Goal: Task Accomplishment & Management: Manage account settings

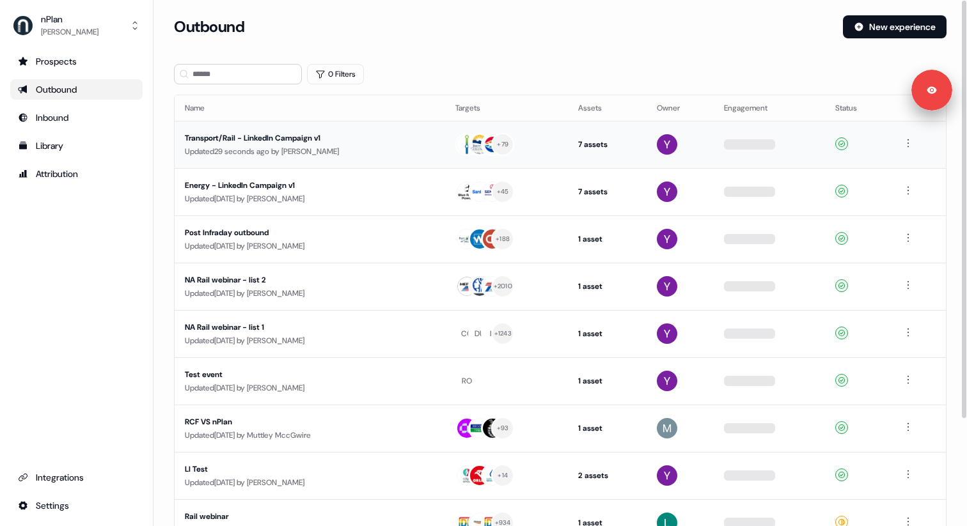
click at [401, 159] on td "Transport/Rail - LinkedIn Campaign v1 Updated 29 seconds ago by [PERSON_NAME]" at bounding box center [310, 144] width 271 height 47
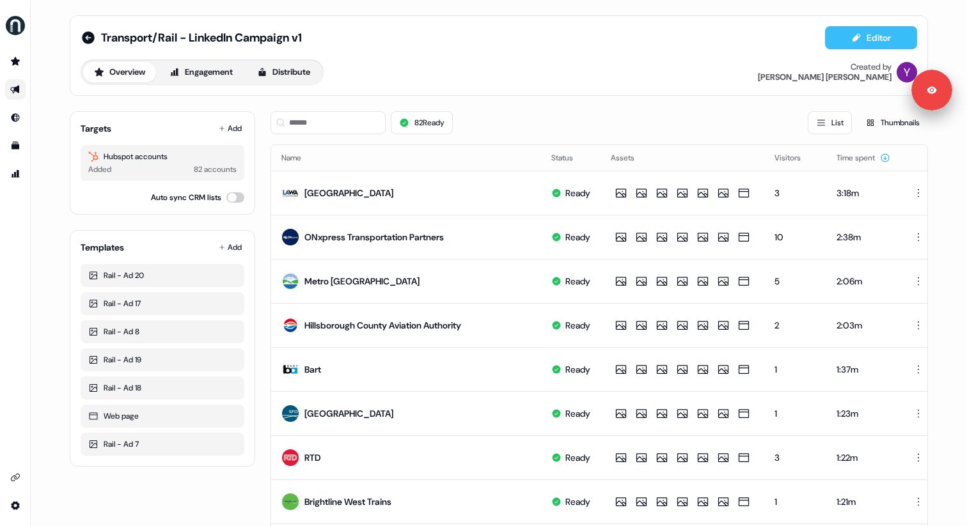
click at [865, 47] on button "Editor" at bounding box center [871, 37] width 92 height 23
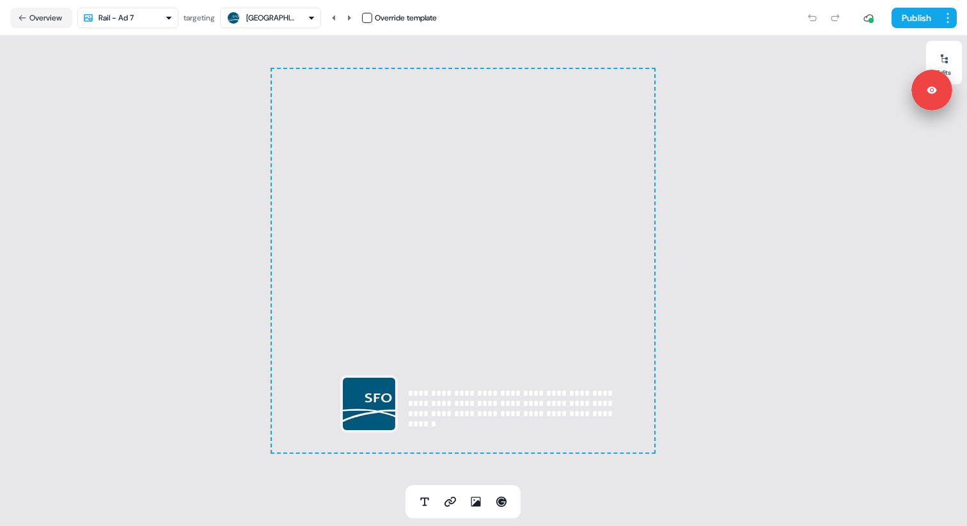
click at [129, 17] on html "**********" at bounding box center [483, 263] width 967 height 526
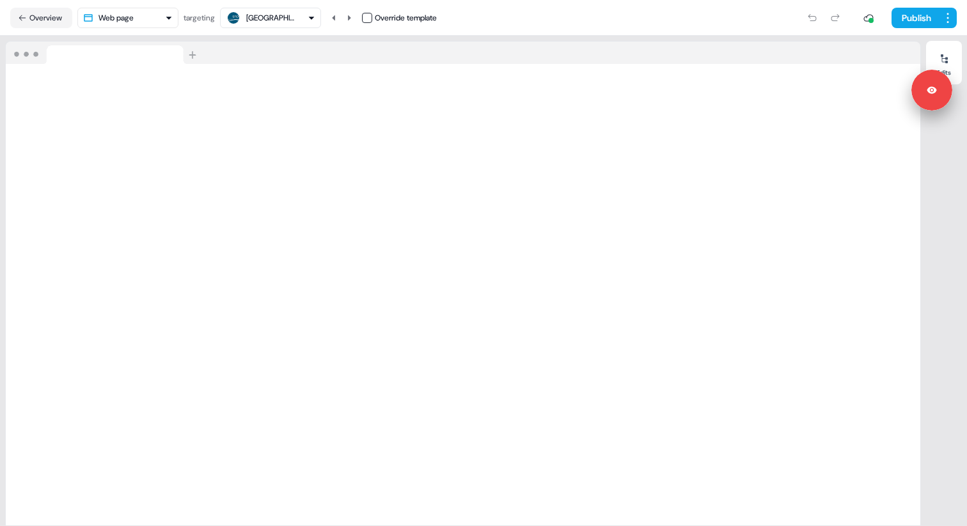
click at [46, 18] on button "Overview" at bounding box center [41, 18] width 62 height 20
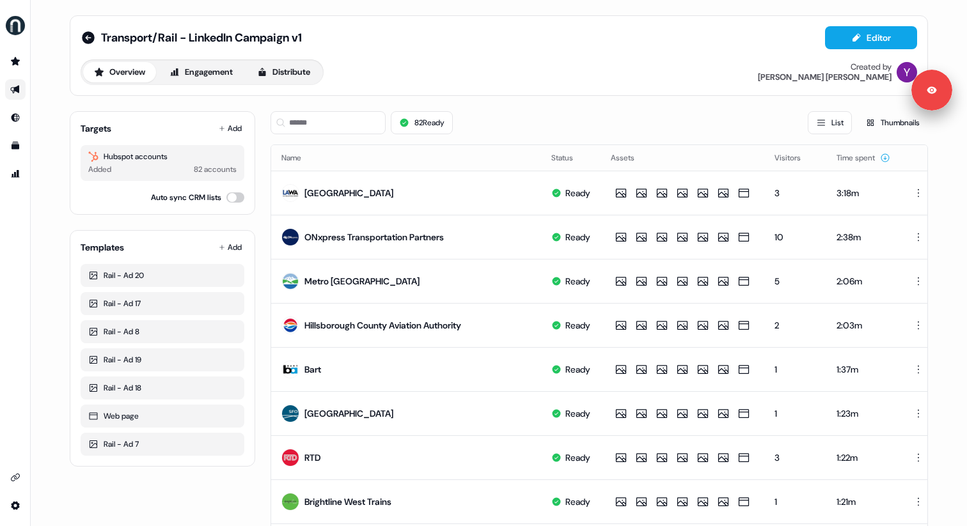
click at [47, 18] on div "Transport/Rail - LinkedIn Campaign v1 Editor Overview Engagement Distribute Cre…" at bounding box center [499, 263] width 936 height 526
click at [12, 143] on icon "Go to templates" at bounding box center [15, 146] width 10 height 10
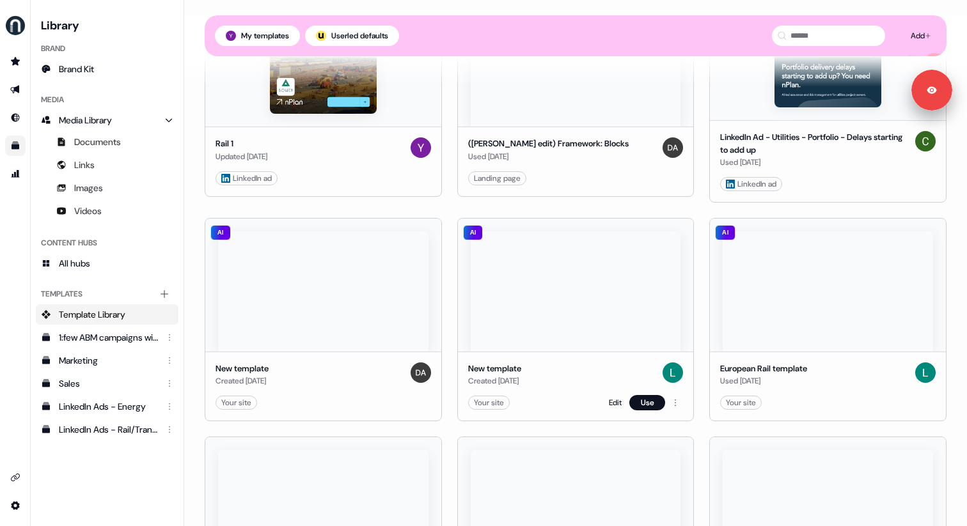
scroll to position [1858, 0]
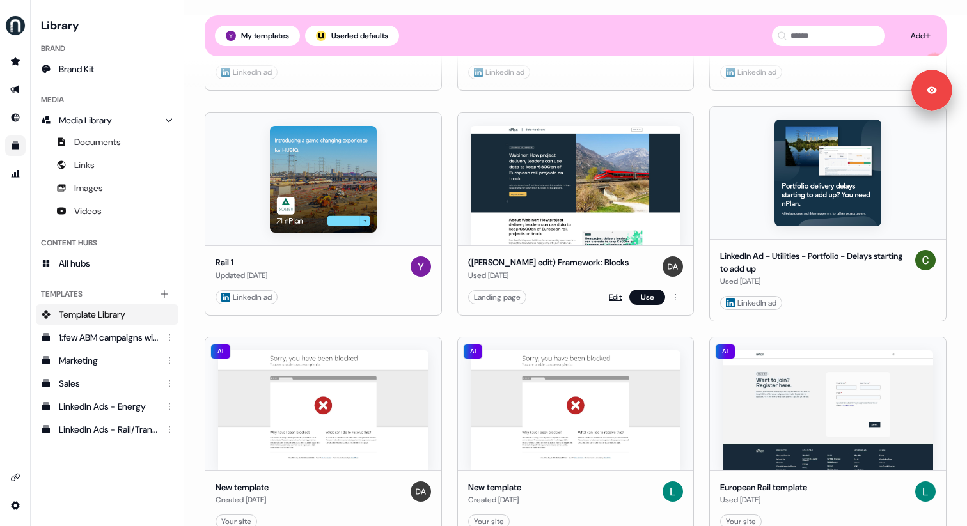
click at [614, 291] on link "Edit" at bounding box center [615, 297] width 13 height 13
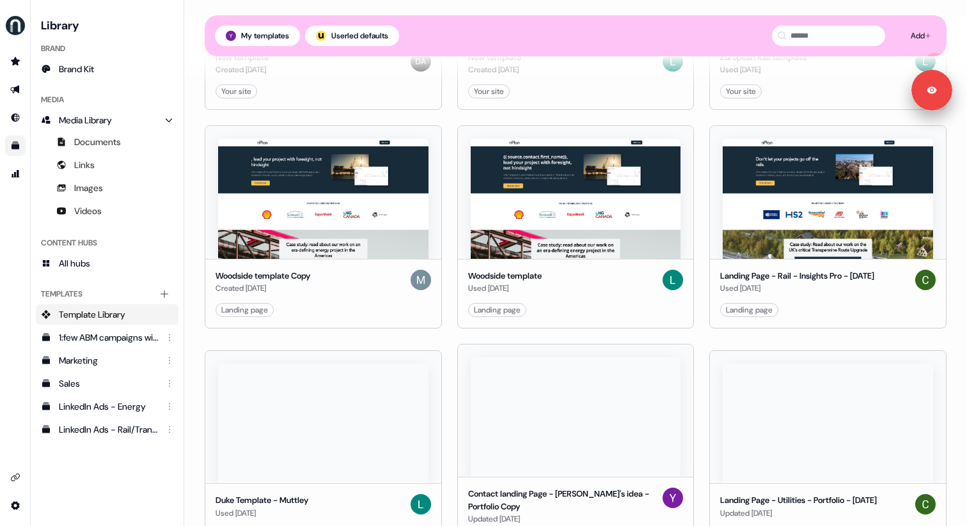
scroll to position [2296, 0]
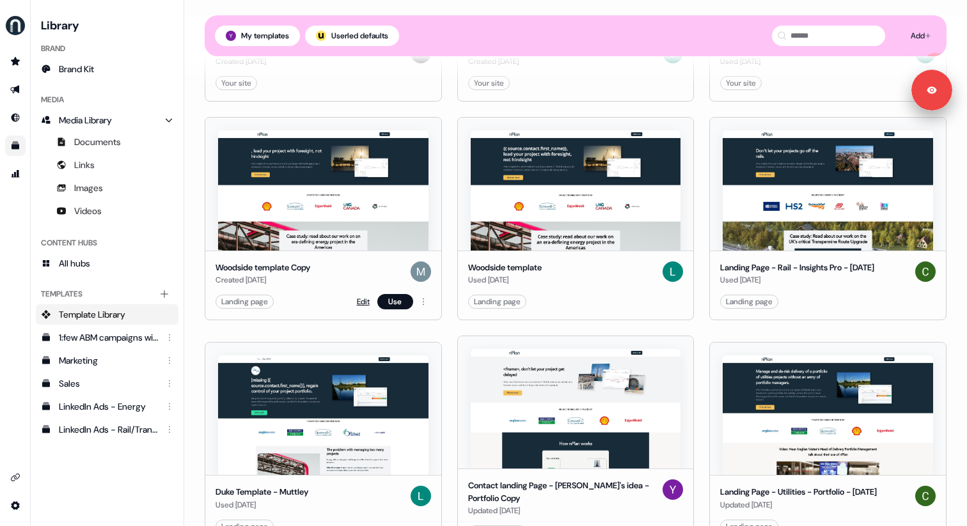
click at [366, 295] on link "Edit" at bounding box center [363, 301] width 13 height 13
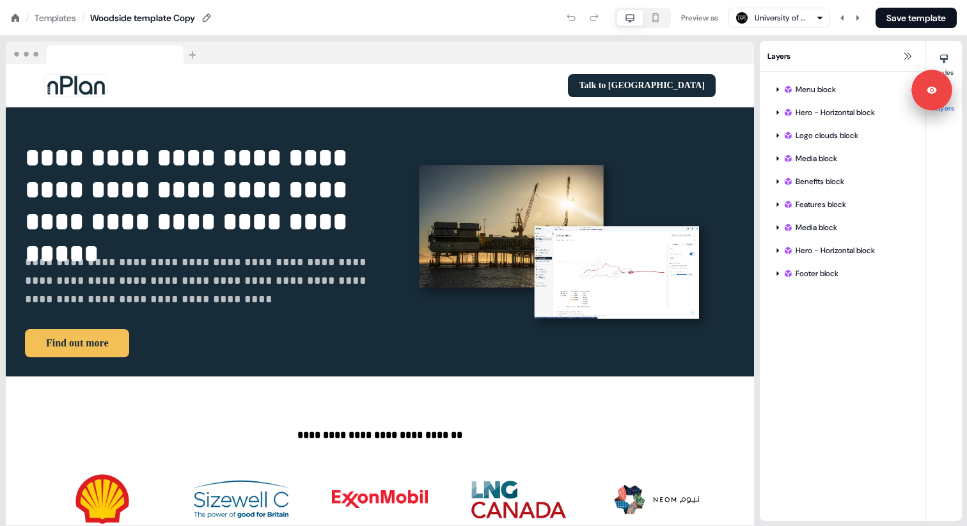
click at [15, 17] on icon at bounding box center [16, 17] width 8 height 8
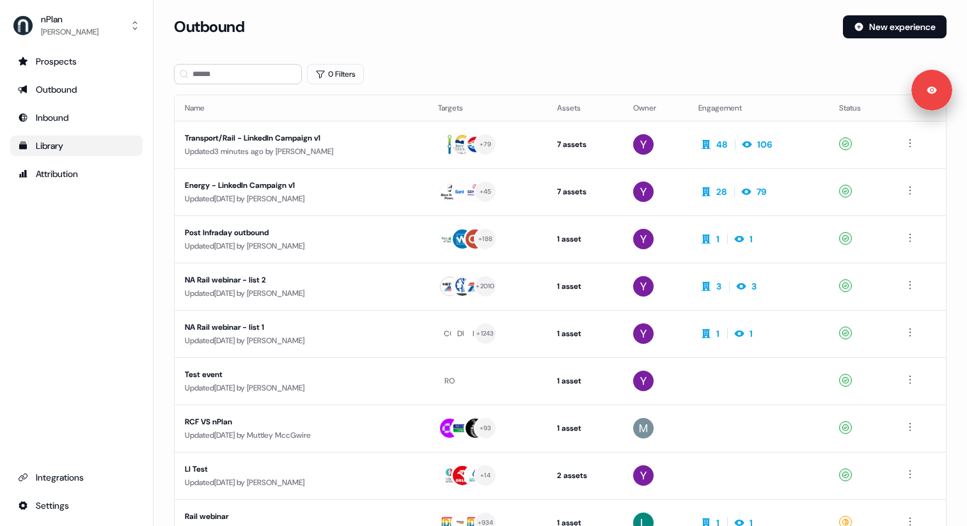
click at [43, 149] on div "Library" at bounding box center [76, 145] width 117 height 13
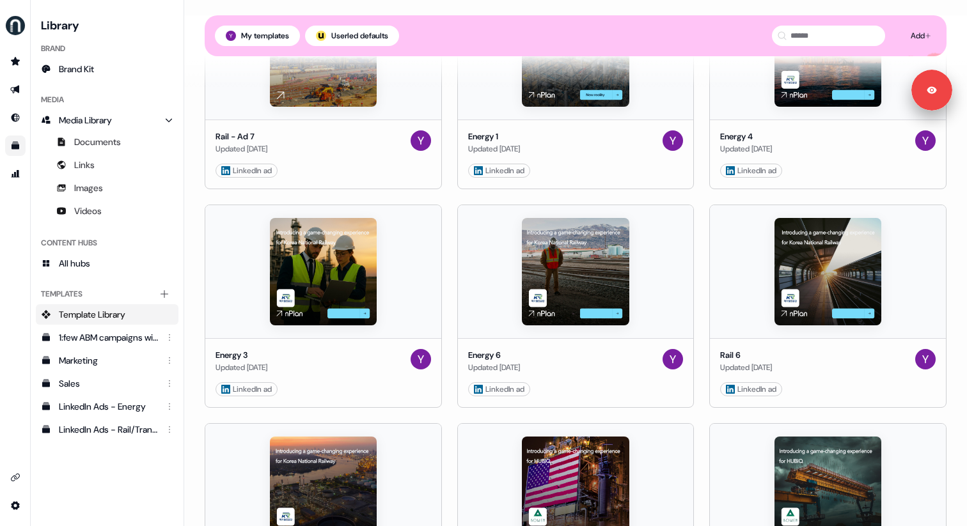
scroll to position [1081, 0]
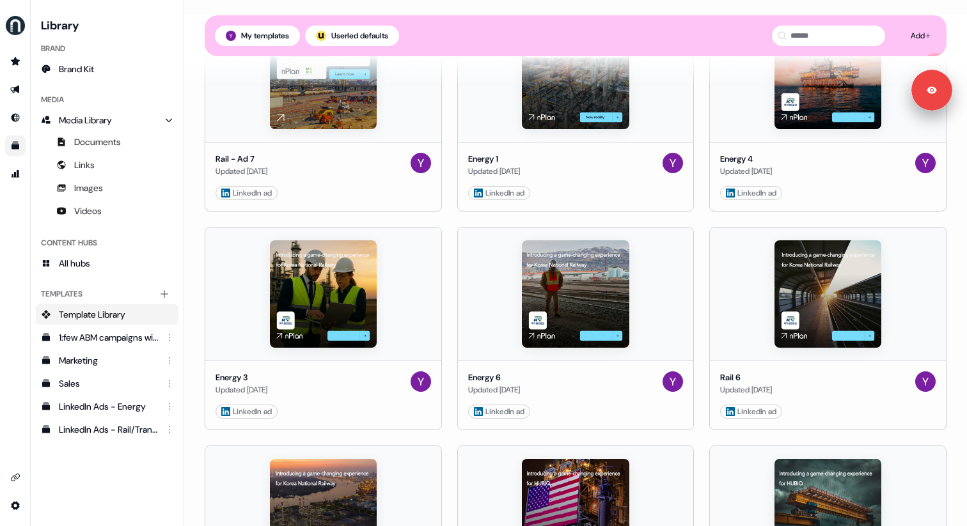
click at [15, 88] on icon "Go to outbound experience" at bounding box center [14, 90] width 9 height 8
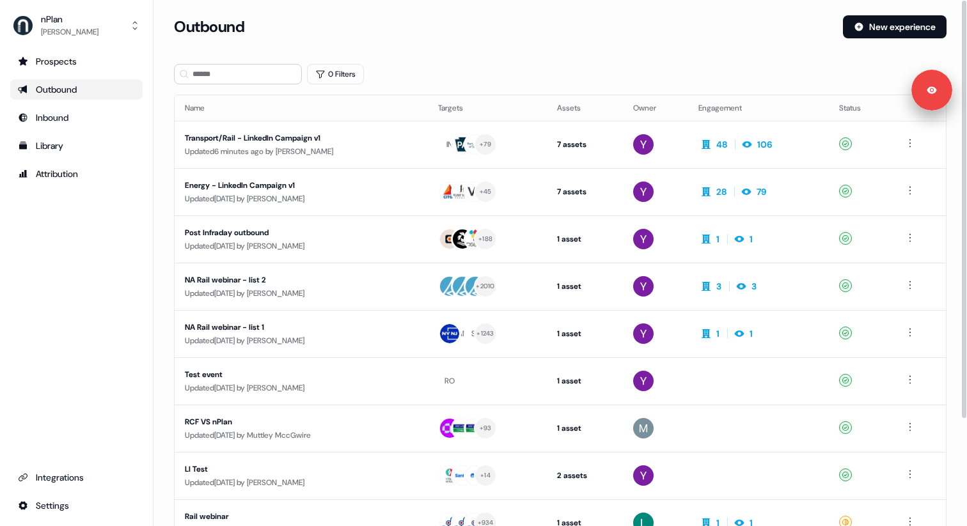
click at [487, 9] on div "Loading... Outbound New experience 0 Filters Name Targets Assets Owner Engageme…" at bounding box center [559, 263] width 813 height 526
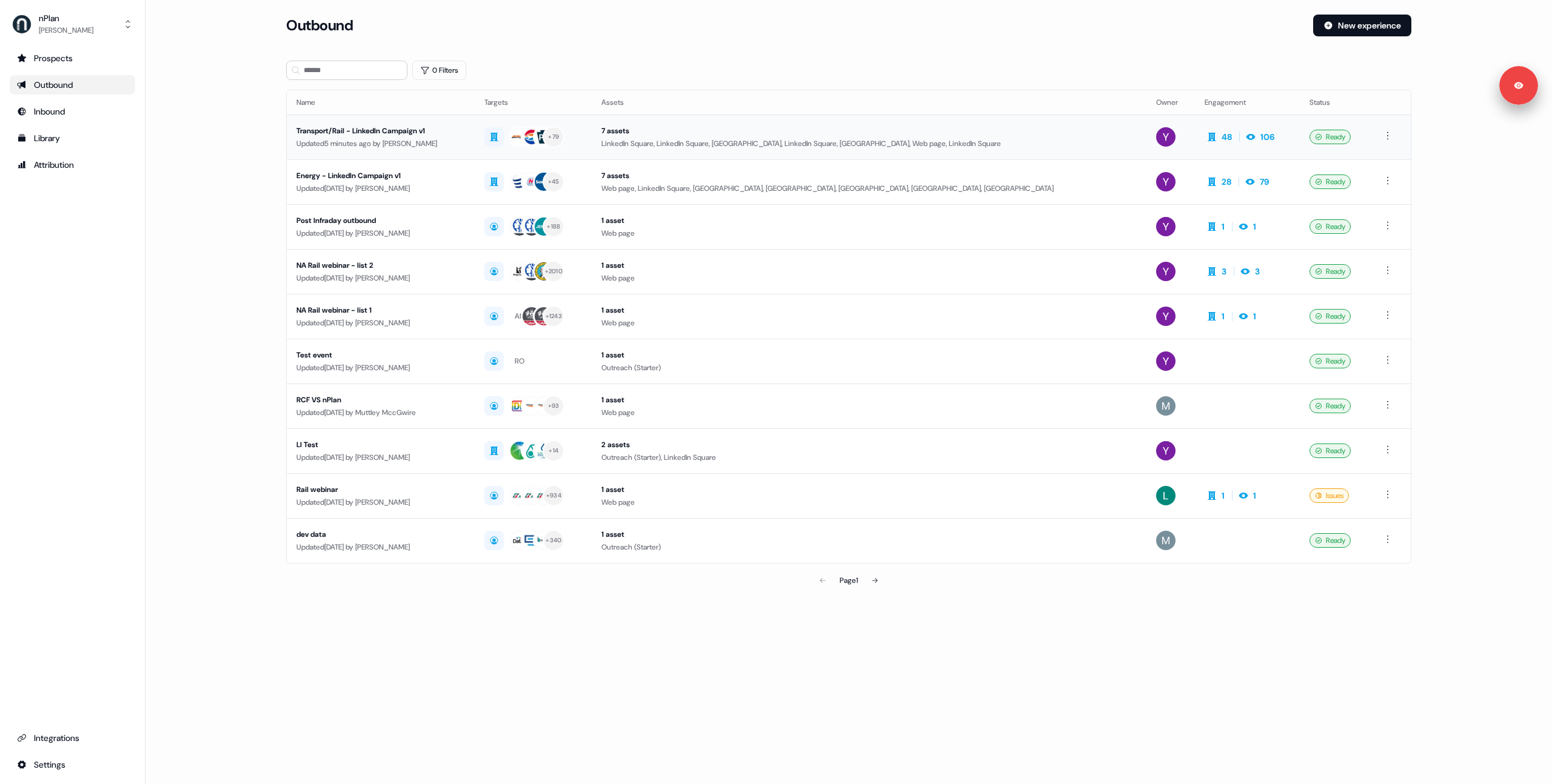
click at [462, 137] on div "Updated 5 minutes ago by Yuriy Mikitchenko" at bounding box center [381, 143] width 169 height 12
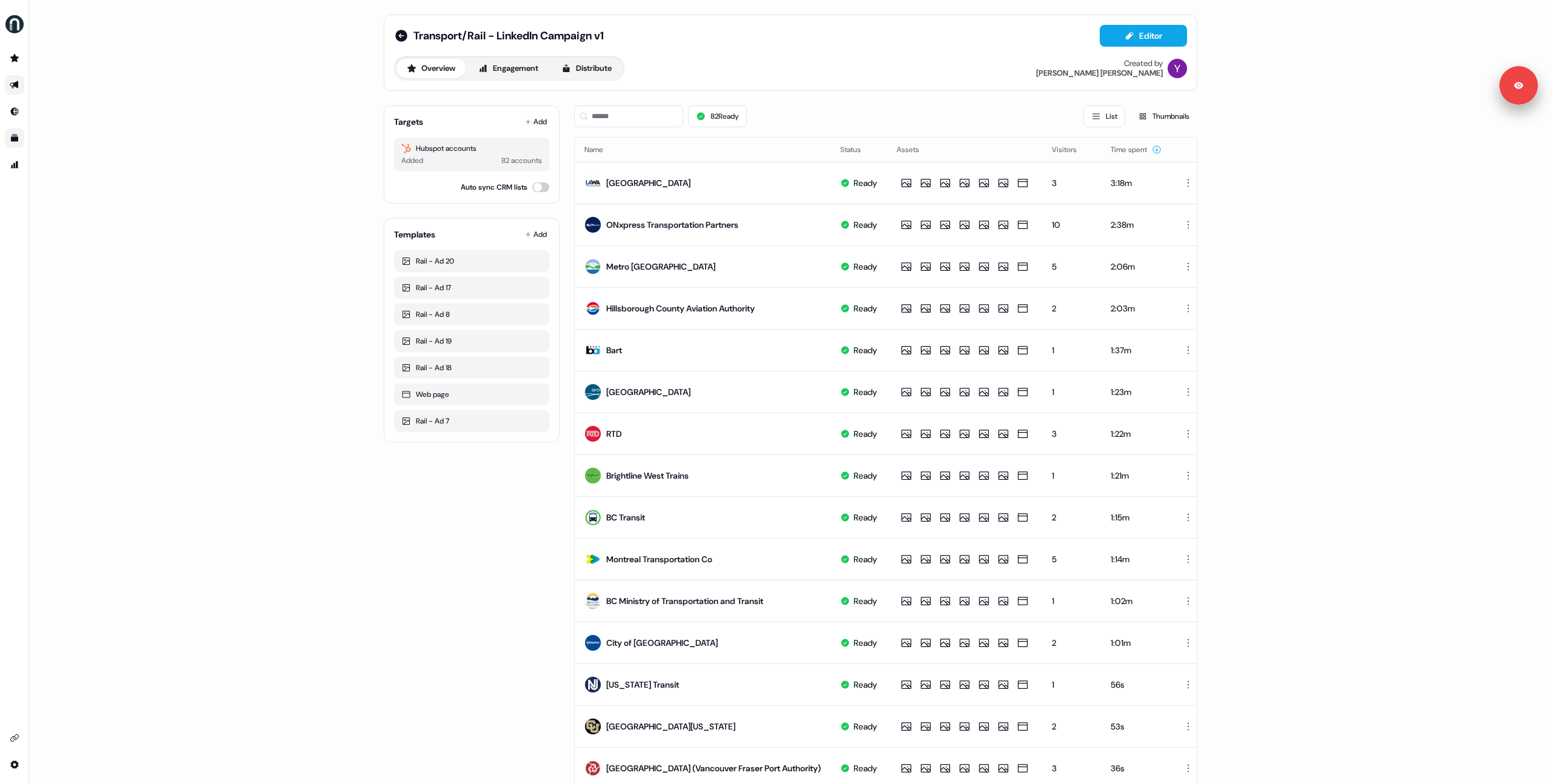
click at [21, 140] on link "Go to templates" at bounding box center [14, 138] width 19 height 19
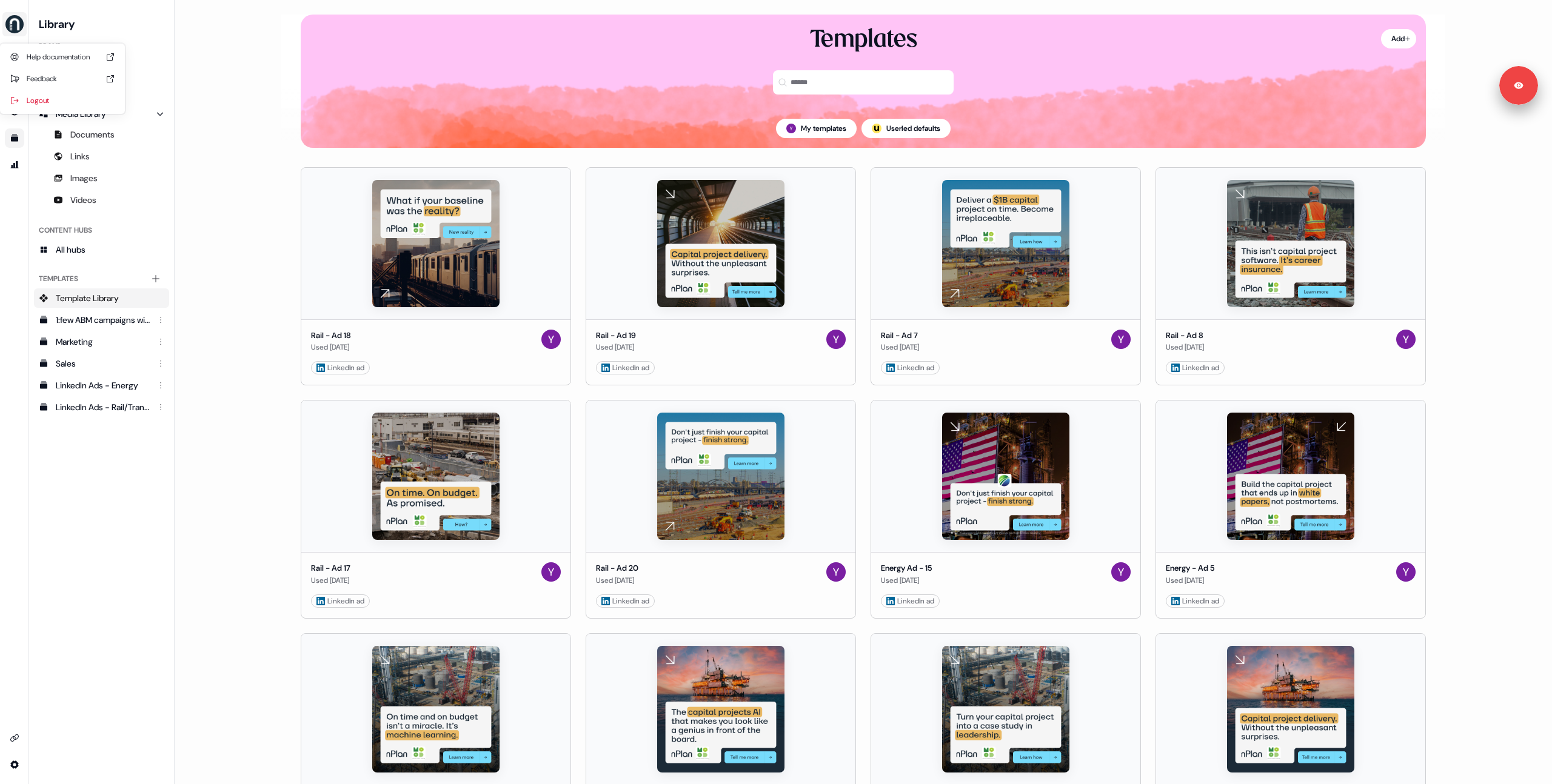
click at [17, 31] on img "side nav menu" at bounding box center [14, 24] width 19 height 19
click at [62, 95] on div "Logout" at bounding box center [63, 100] width 116 height 22
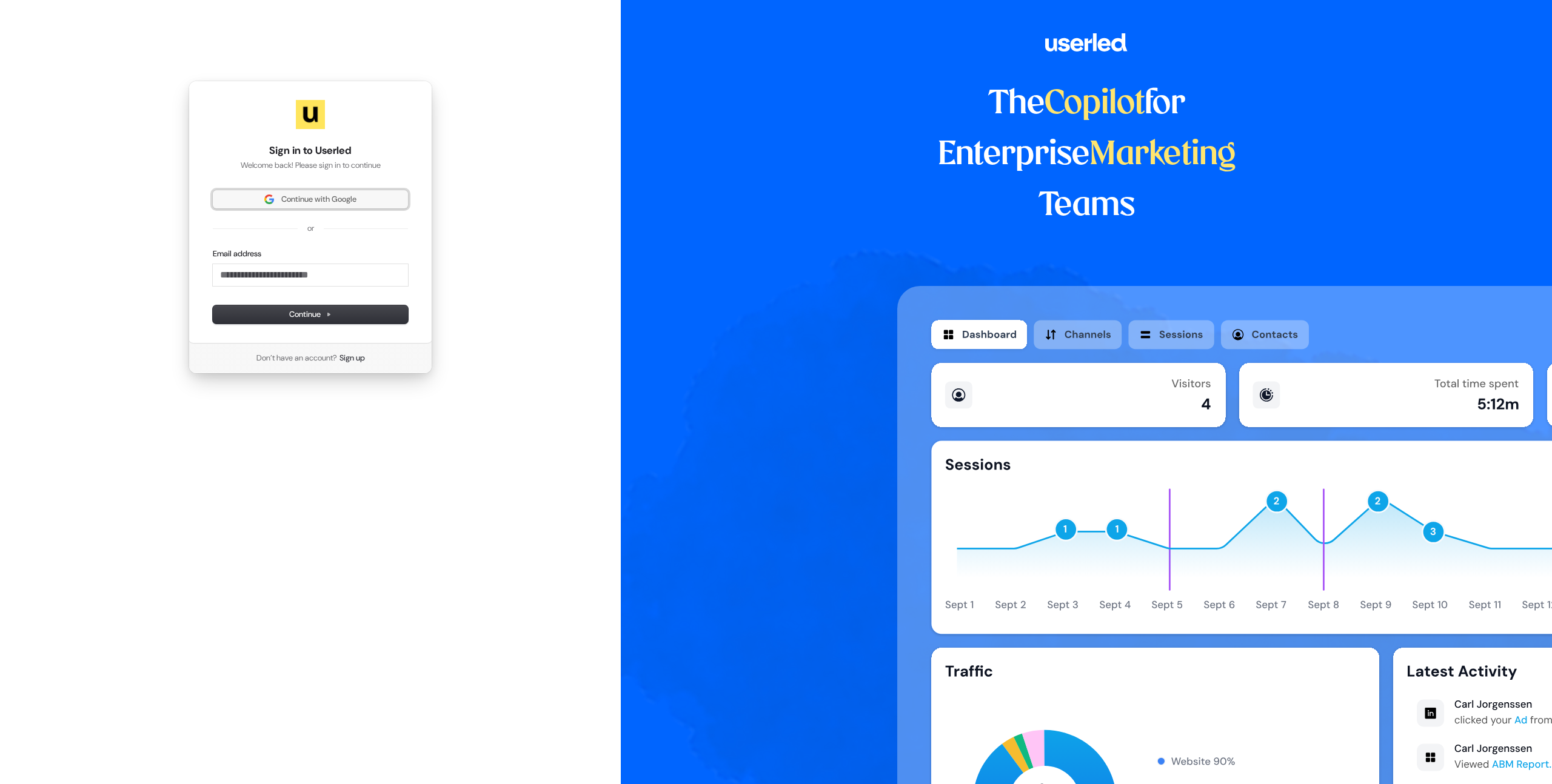
click at [295, 198] on span "Continue with Google" at bounding box center [319, 200] width 75 height 11
click at [163, 185] on div "Sign in to Userled Welcome back! Please sign in to continue Continue with Googl…" at bounding box center [310, 228] width 621 height 455
